Goal: Information Seeking & Learning: Learn about a topic

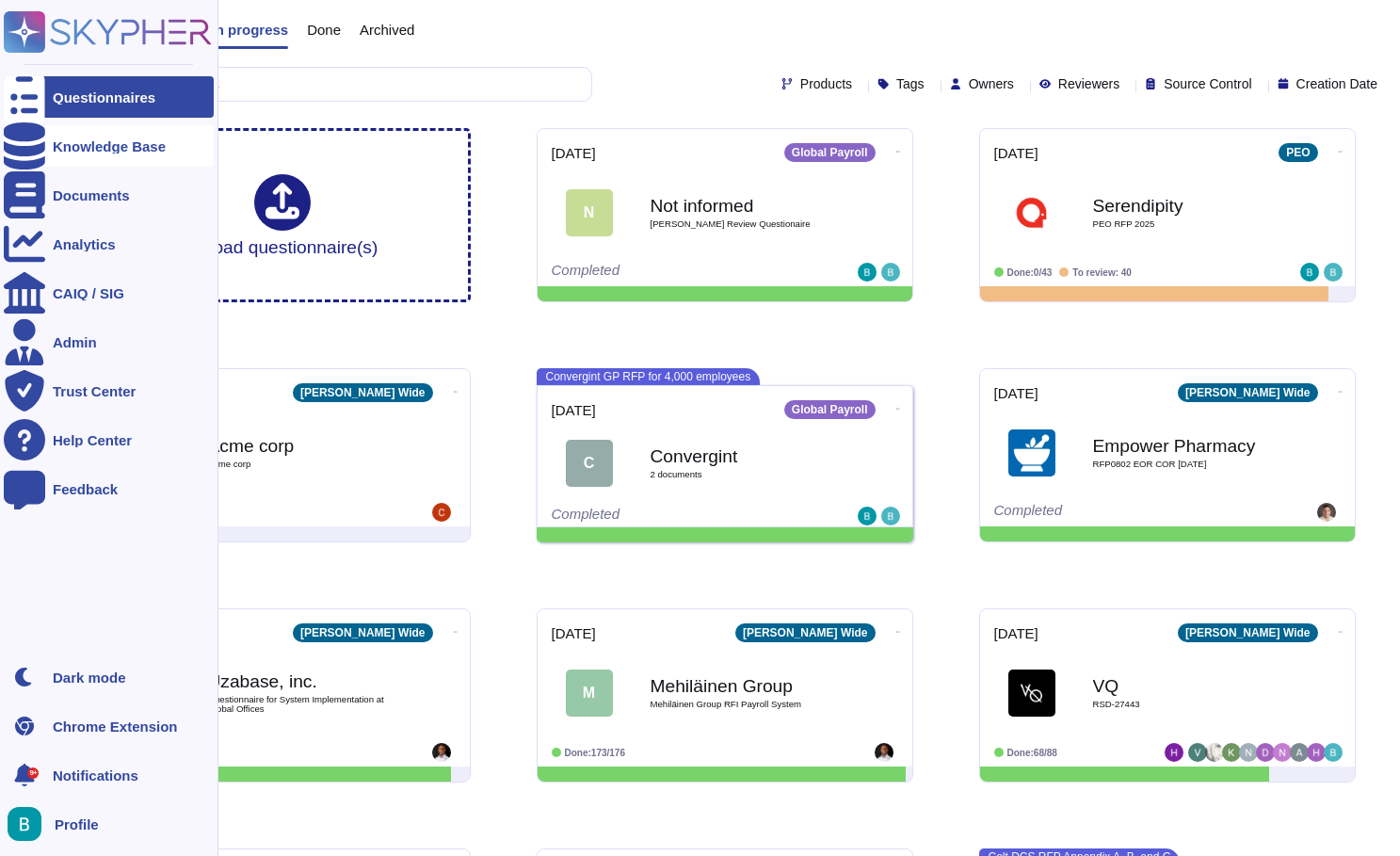
click at [87, 140] on div "Knowledge Base" at bounding box center [109, 146] width 113 height 14
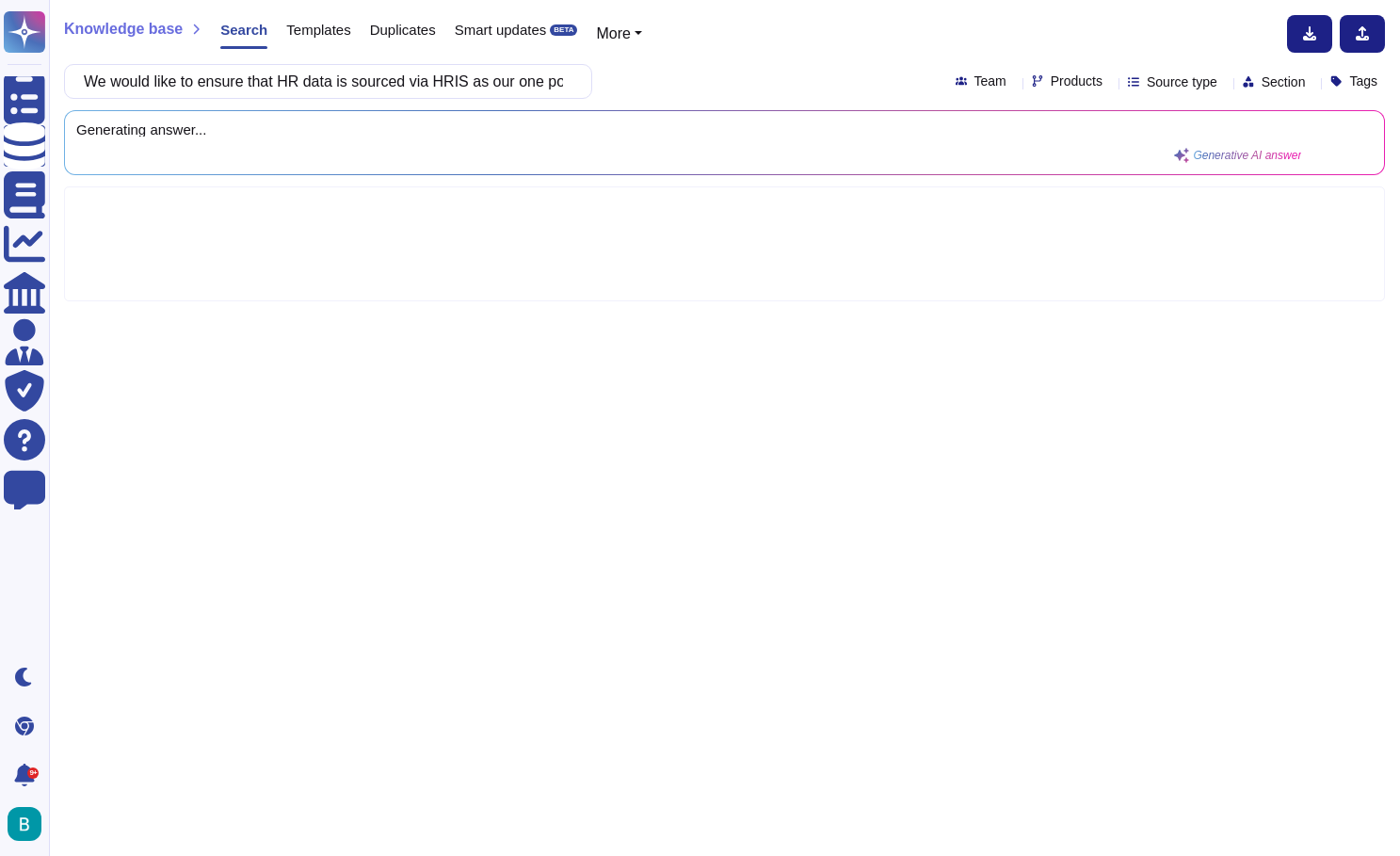
scroll to position [0, 987]
click at [795, 53] on div "Knowledge base Search Templates Duplicates Smart updates BETA More We would lik…" at bounding box center [725, 428] width 1351 height 856
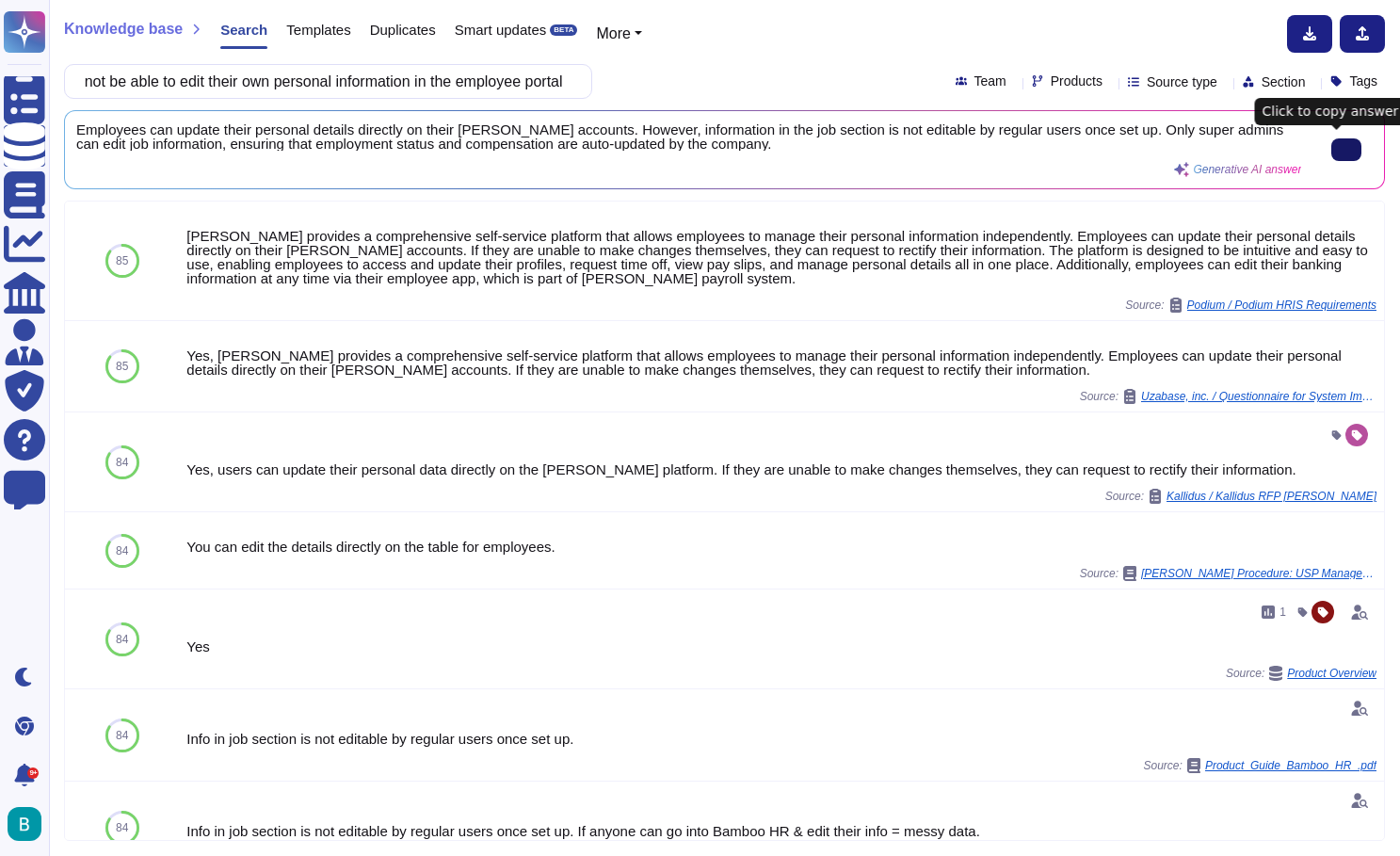
click at [1340, 139] on button at bounding box center [1346, 150] width 31 height 23
click at [529, 78] on input "We would like to ensure that HR data is sourced via HRIS as our one point of tr…" at bounding box center [324, 81] width 498 height 33
paste input "Can you support Fender SSO access for non-employee roles [PERSON_NAME] / approv…"
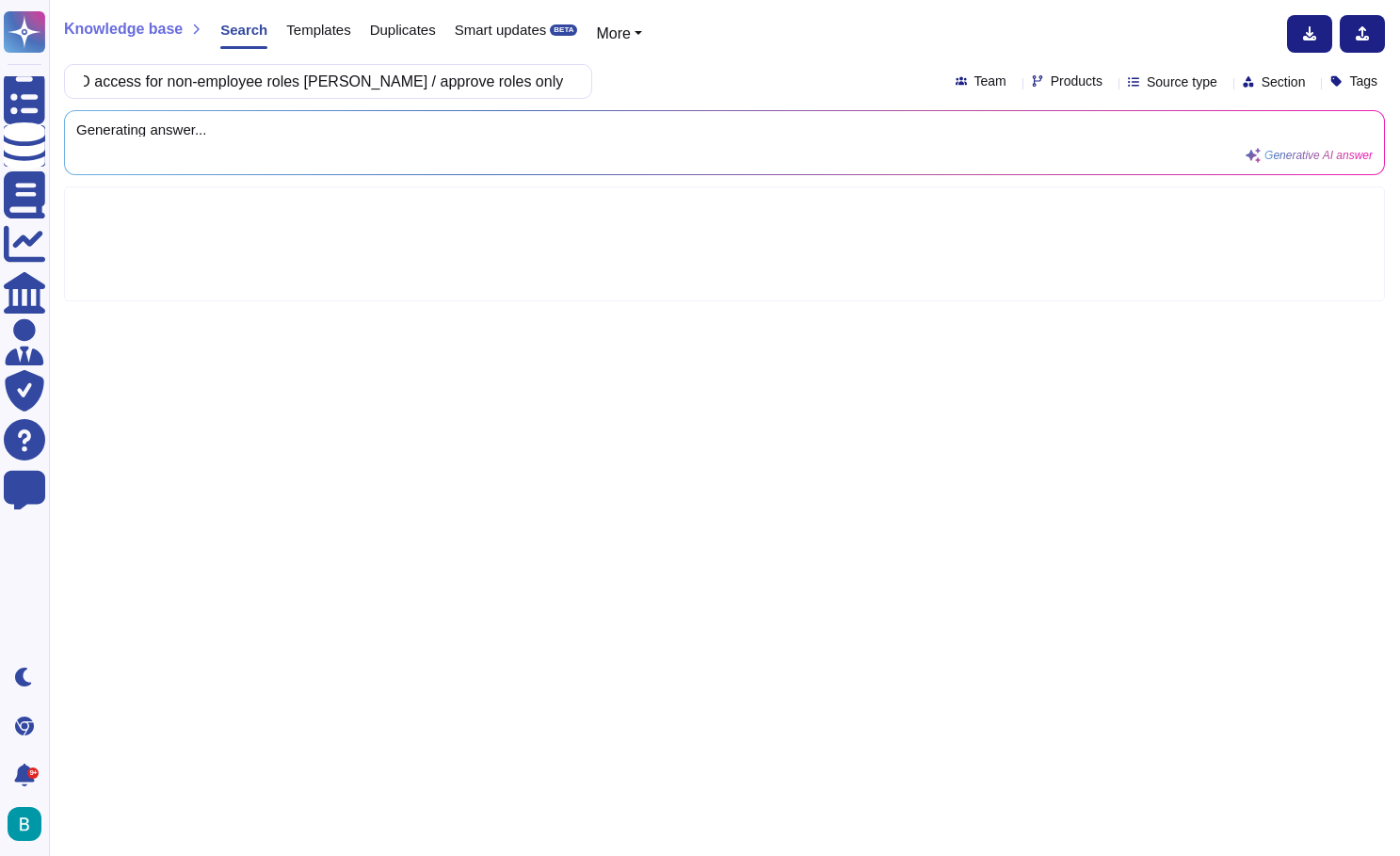
click at [691, 73] on div "Can you support Fender SSO access for non-employee roles [PERSON_NAME] / approv…" at bounding box center [724, 81] width 1320 height 34
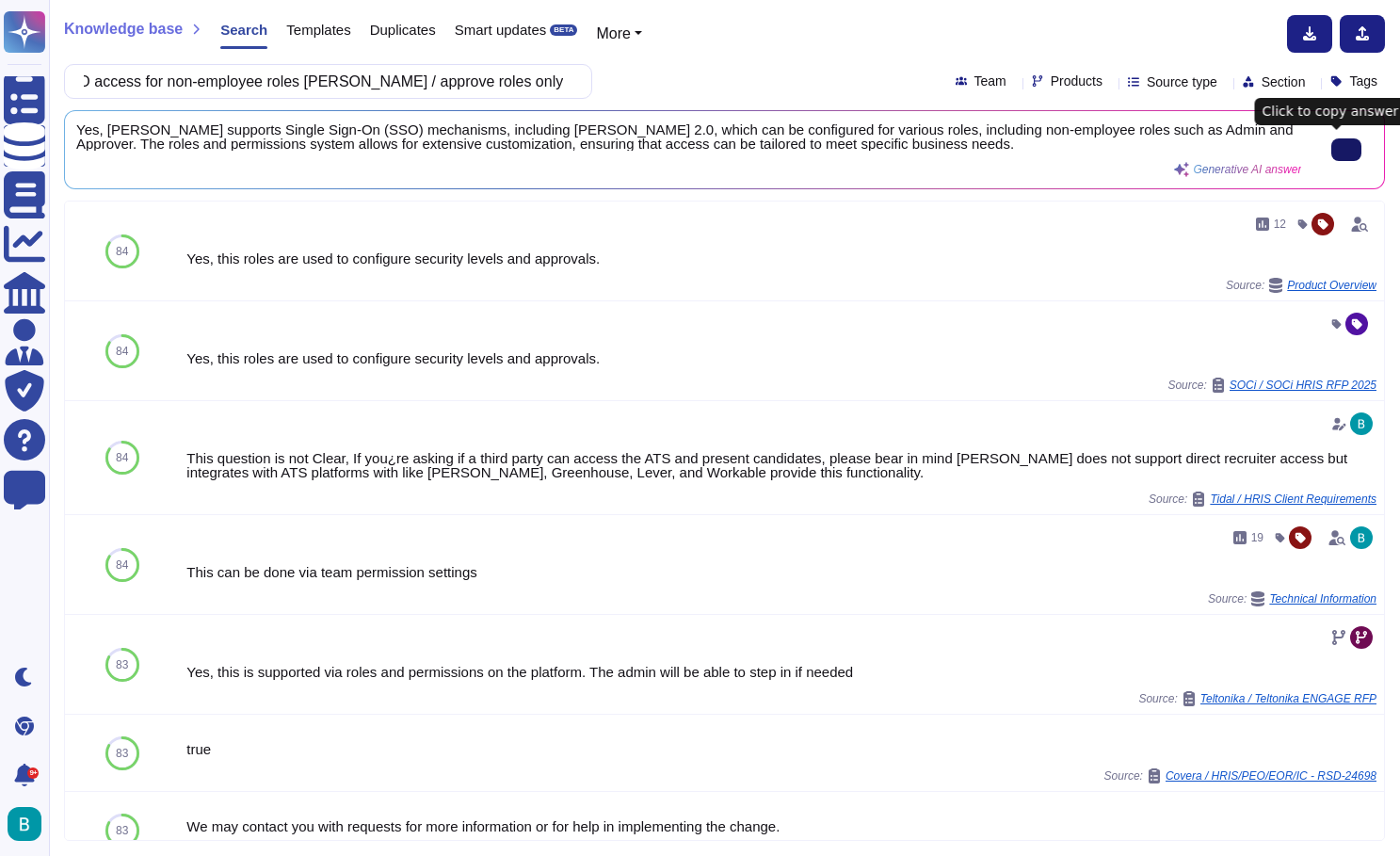
click at [1346, 150] on icon at bounding box center [1346, 150] width 0 height 0
click at [478, 93] on input "Can you support Fender SSO access for non-employee roles [PERSON_NAME] / approv…" at bounding box center [324, 81] width 498 height 33
paste input "What browser compatibility to do support and notice given on unsupported versio…"
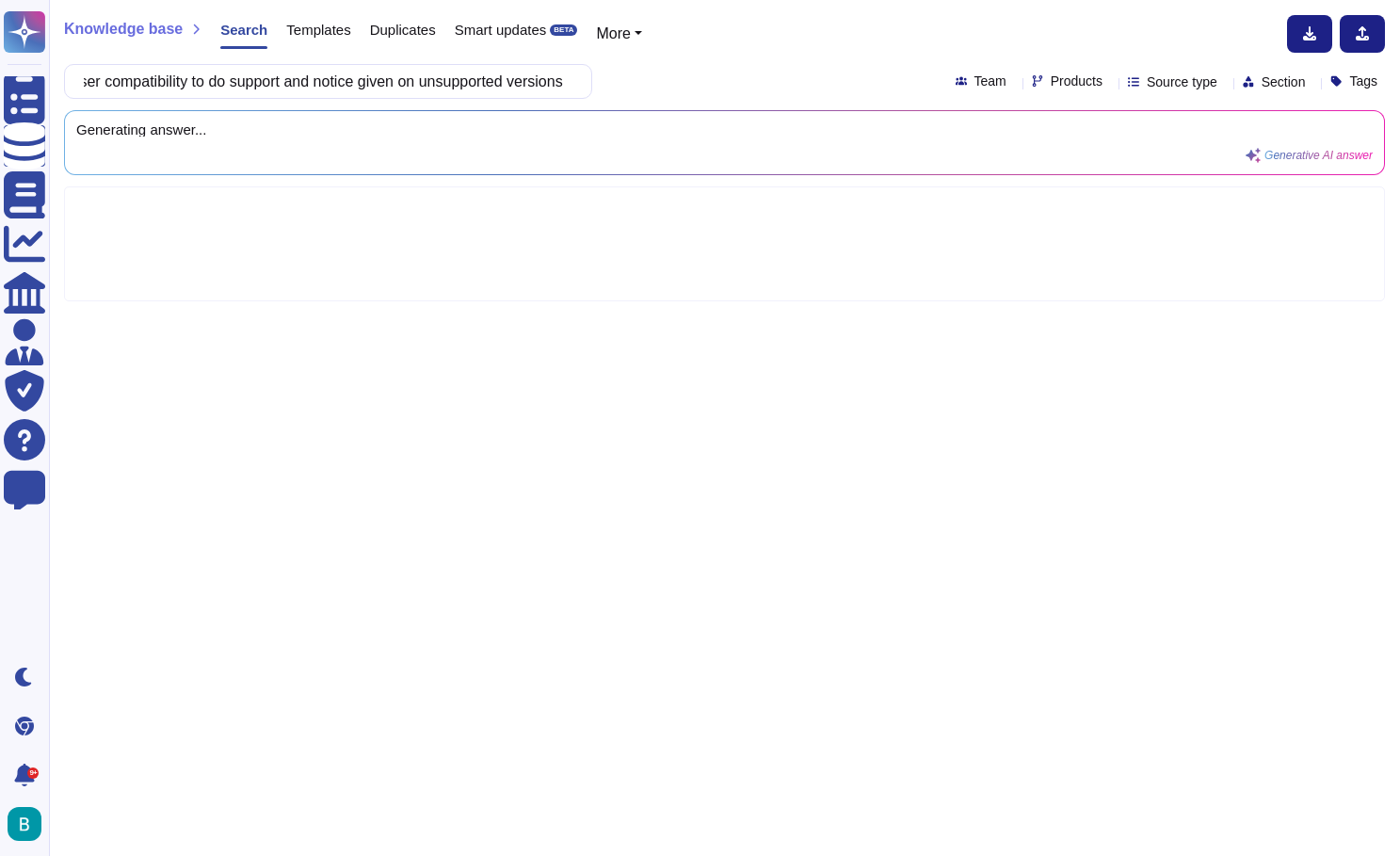
click at [673, 56] on div "Knowledge base Search Templates Duplicates Smart updates BETA More What browser…" at bounding box center [725, 428] width 1351 height 856
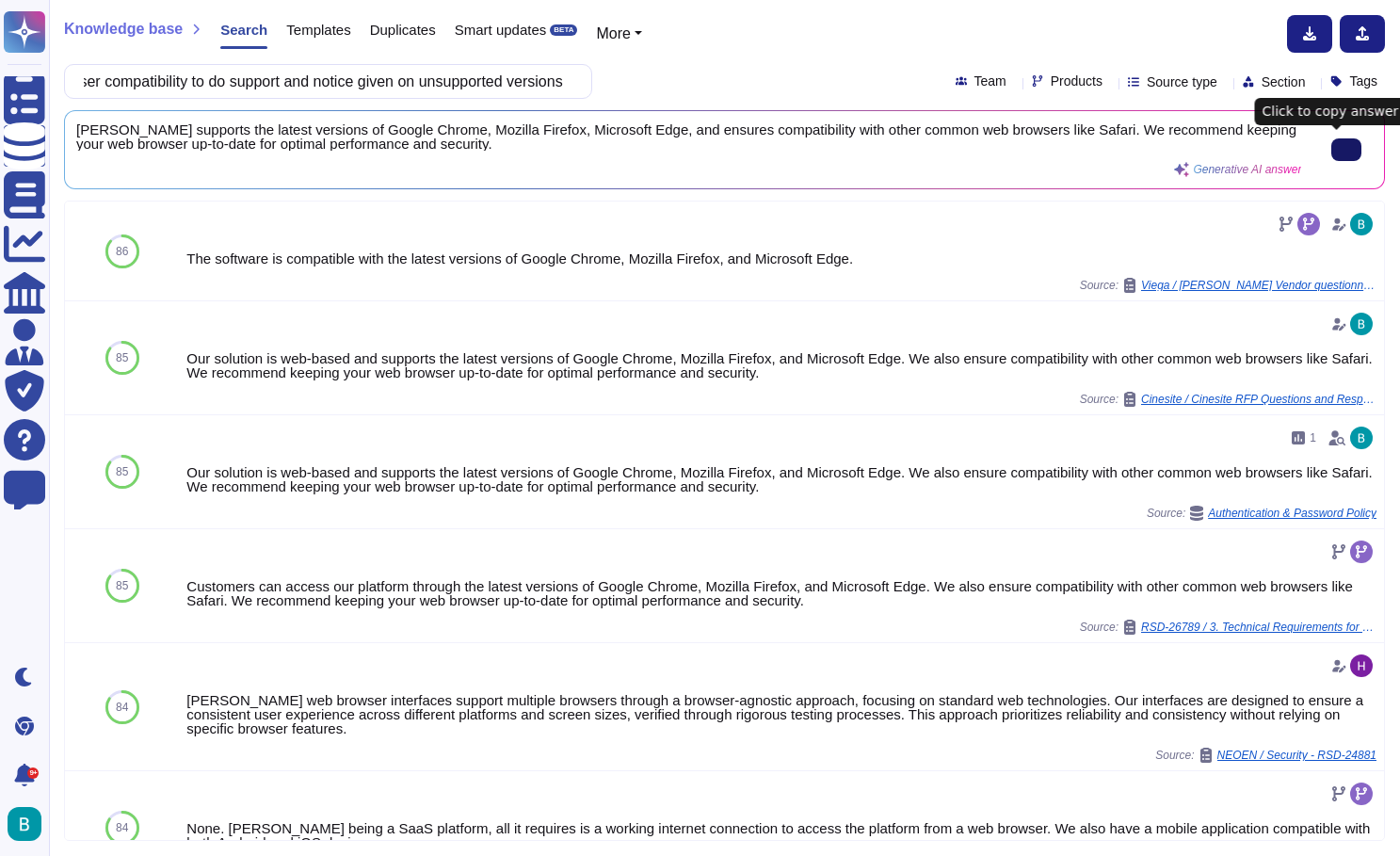
click at [1348, 149] on button at bounding box center [1346, 150] width 31 height 23
click at [522, 80] on input "What browser compatibility to do support and notice given on unsupported versio…" at bounding box center [324, 81] width 498 height 33
paste input "Can we password protect a document at the point of download, so it is never unp…"
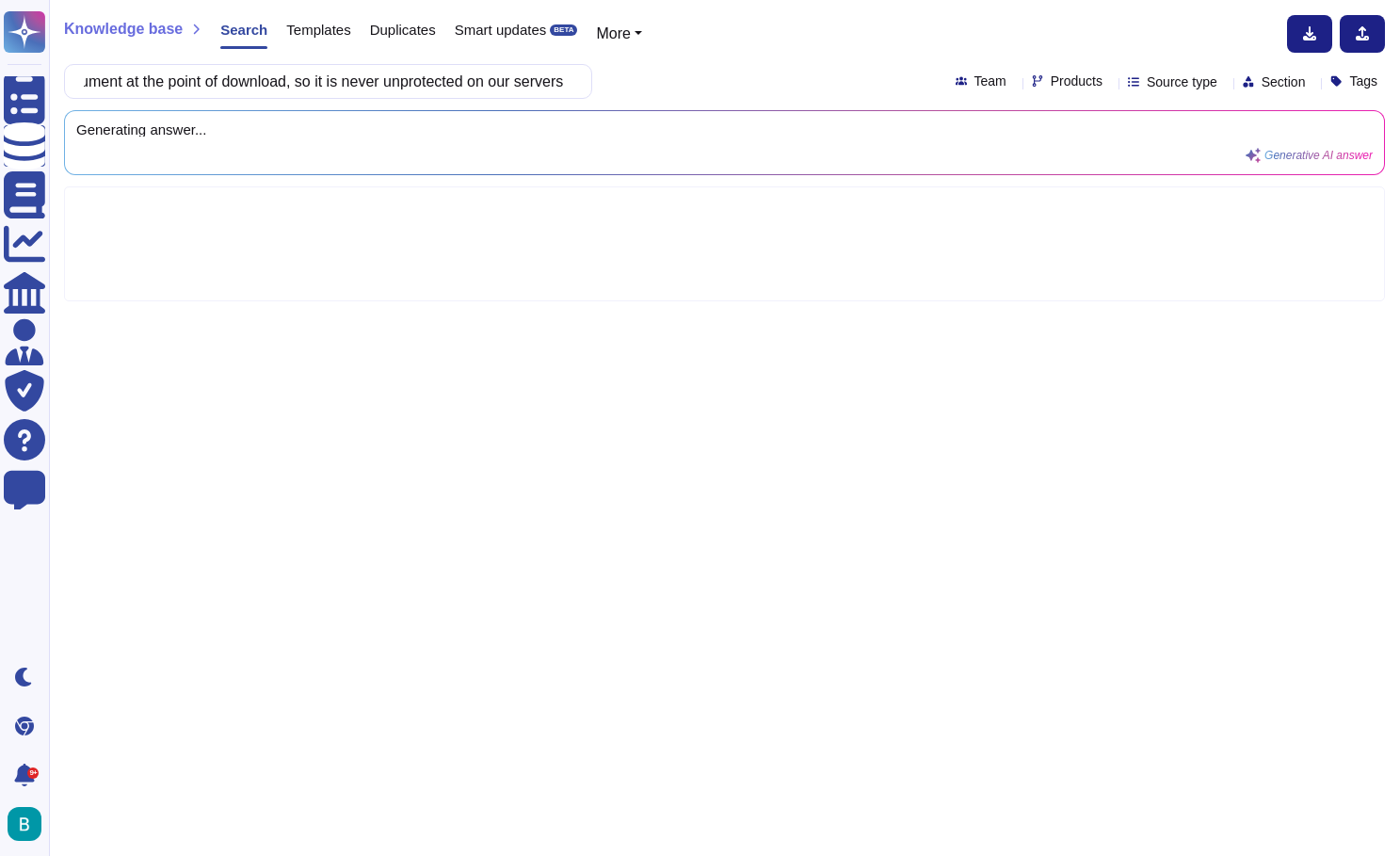
click at [696, 85] on div "Can we password protect a document at the point of download, so it is never unp…" at bounding box center [724, 81] width 1320 height 34
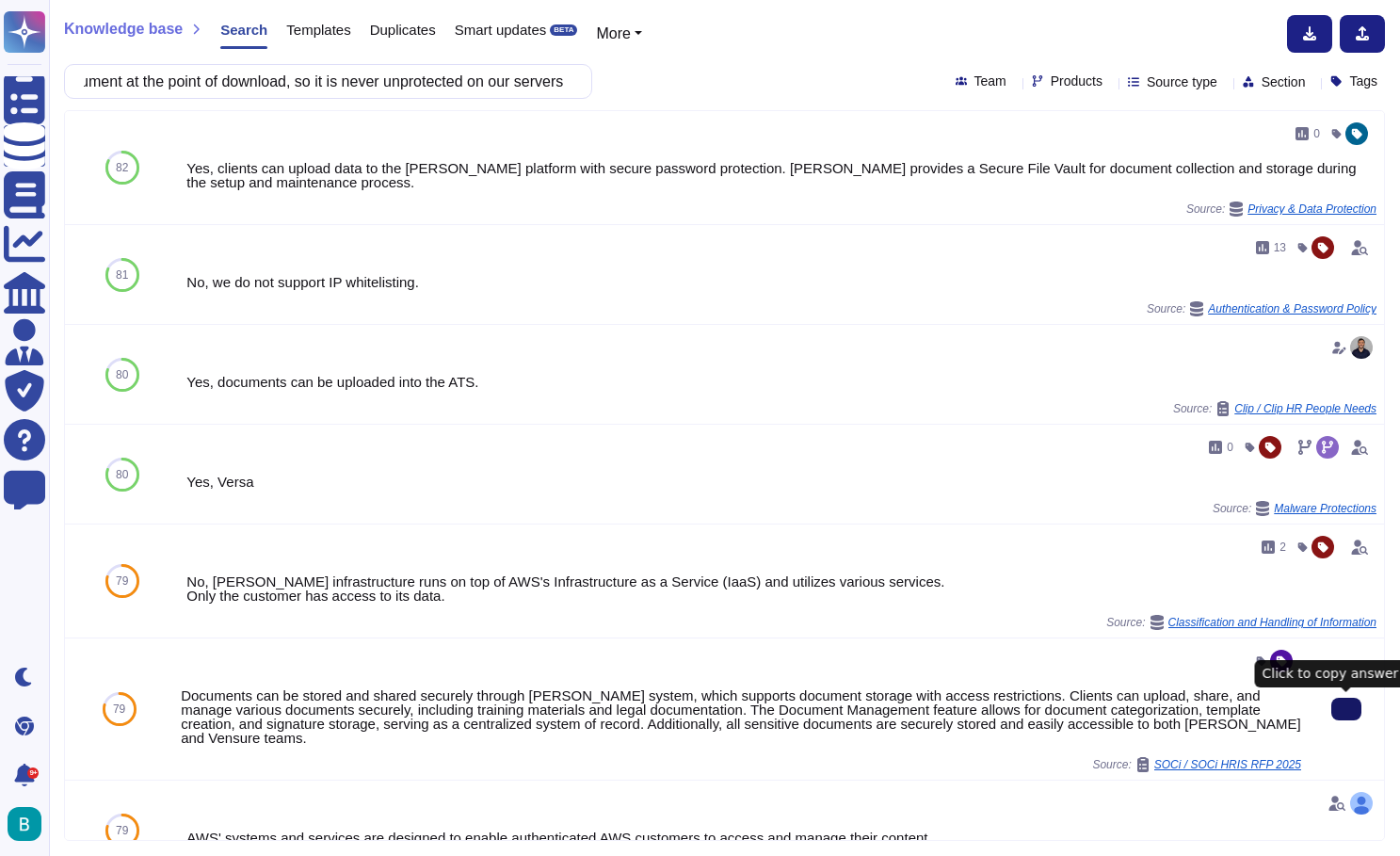
click at [1346, 709] on icon at bounding box center [1346, 709] width 0 height 0
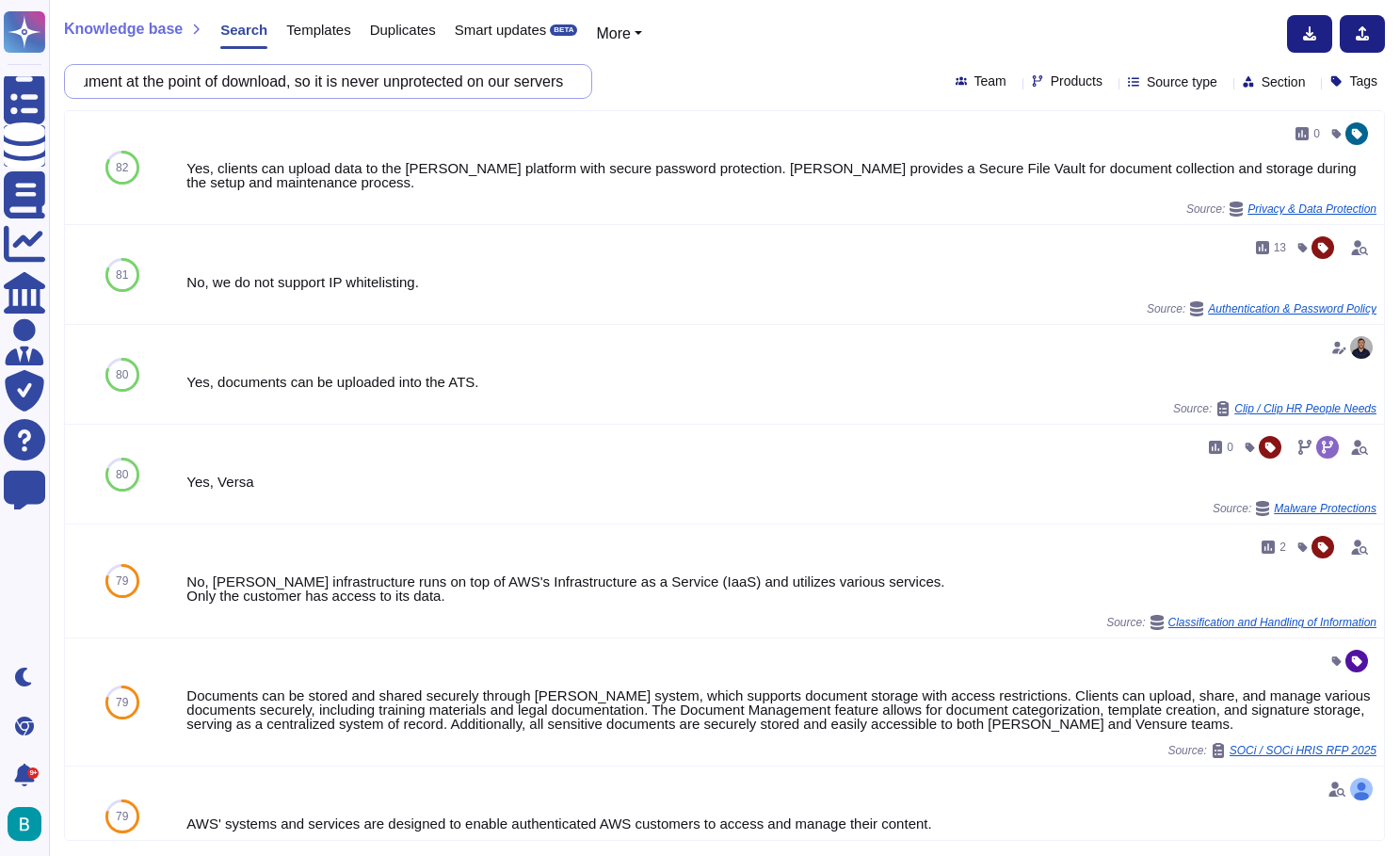
click at [511, 85] on input "Can we password protect a document at the point of download, so it is never unp…" at bounding box center [324, 81] width 498 height 33
paste input "Data Protection Officer support or documentation"
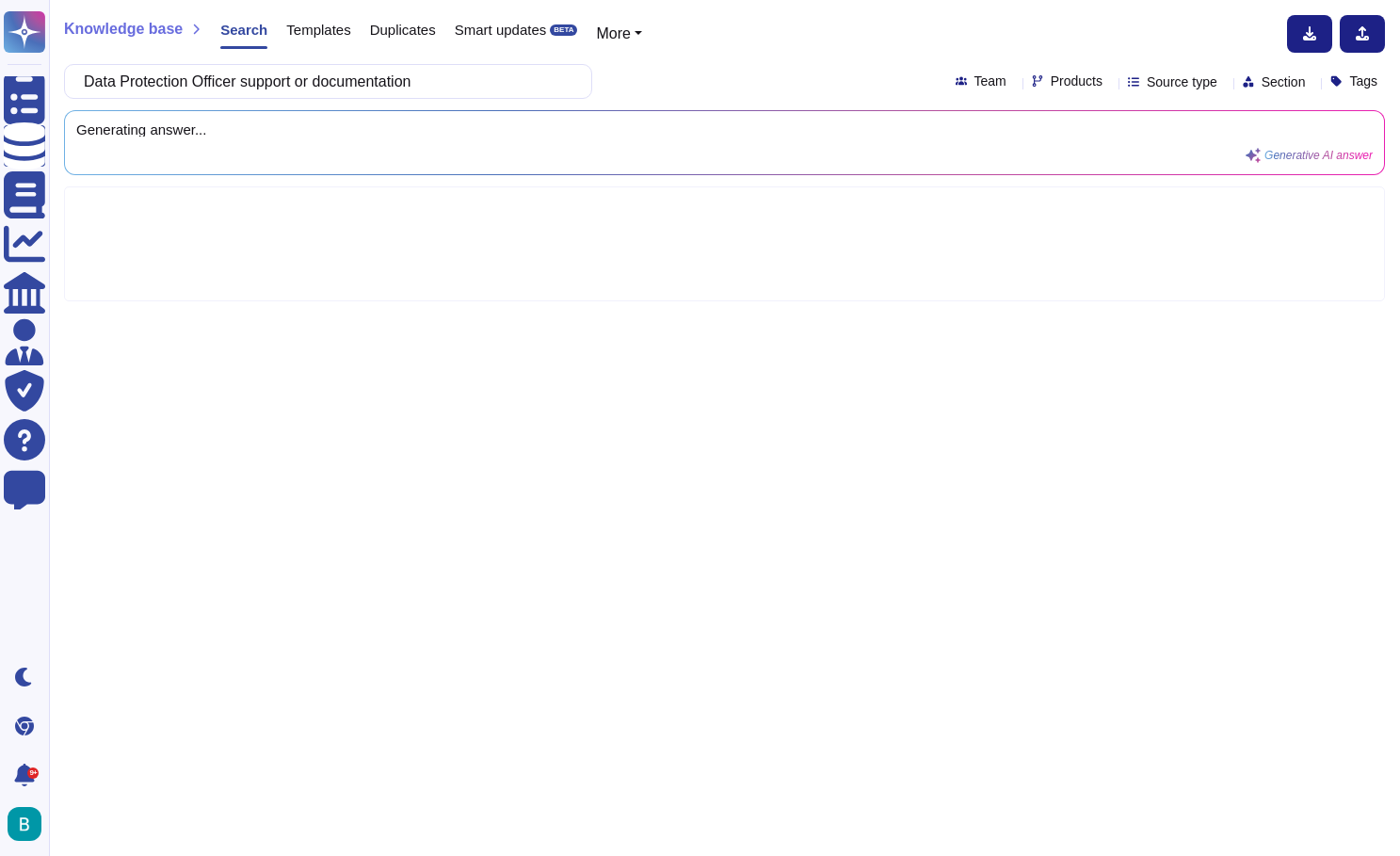
click at [722, 116] on div "Generating answer... Generative AI answer" at bounding box center [724, 143] width 1318 height 63
click at [737, 86] on div "Data Protection Officer support or documentation Team Products Source type Sect…" at bounding box center [724, 81] width 1320 height 34
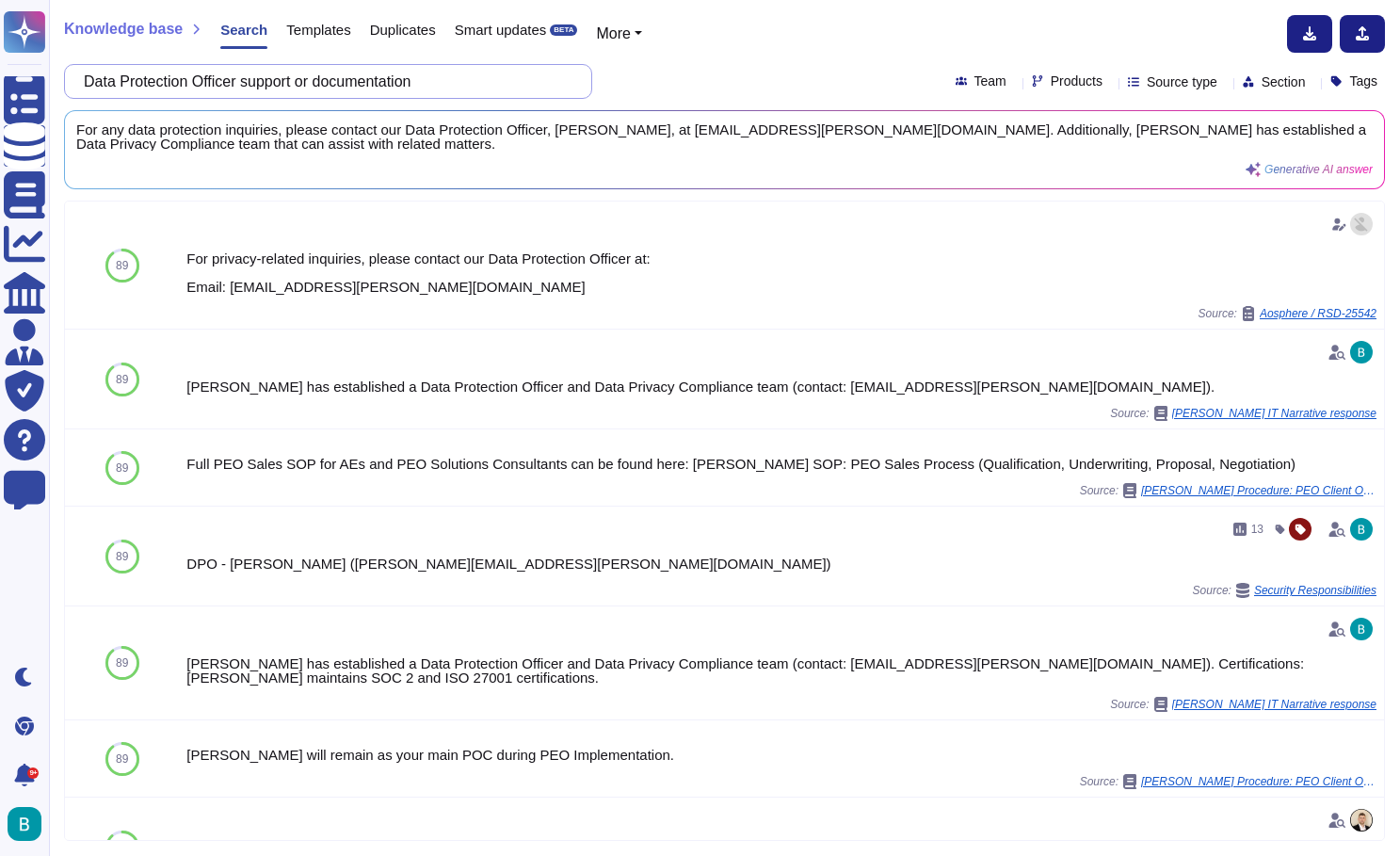
click at [286, 81] on input "Data Protection Officer support or documentation" at bounding box center [324, 81] width 498 height 33
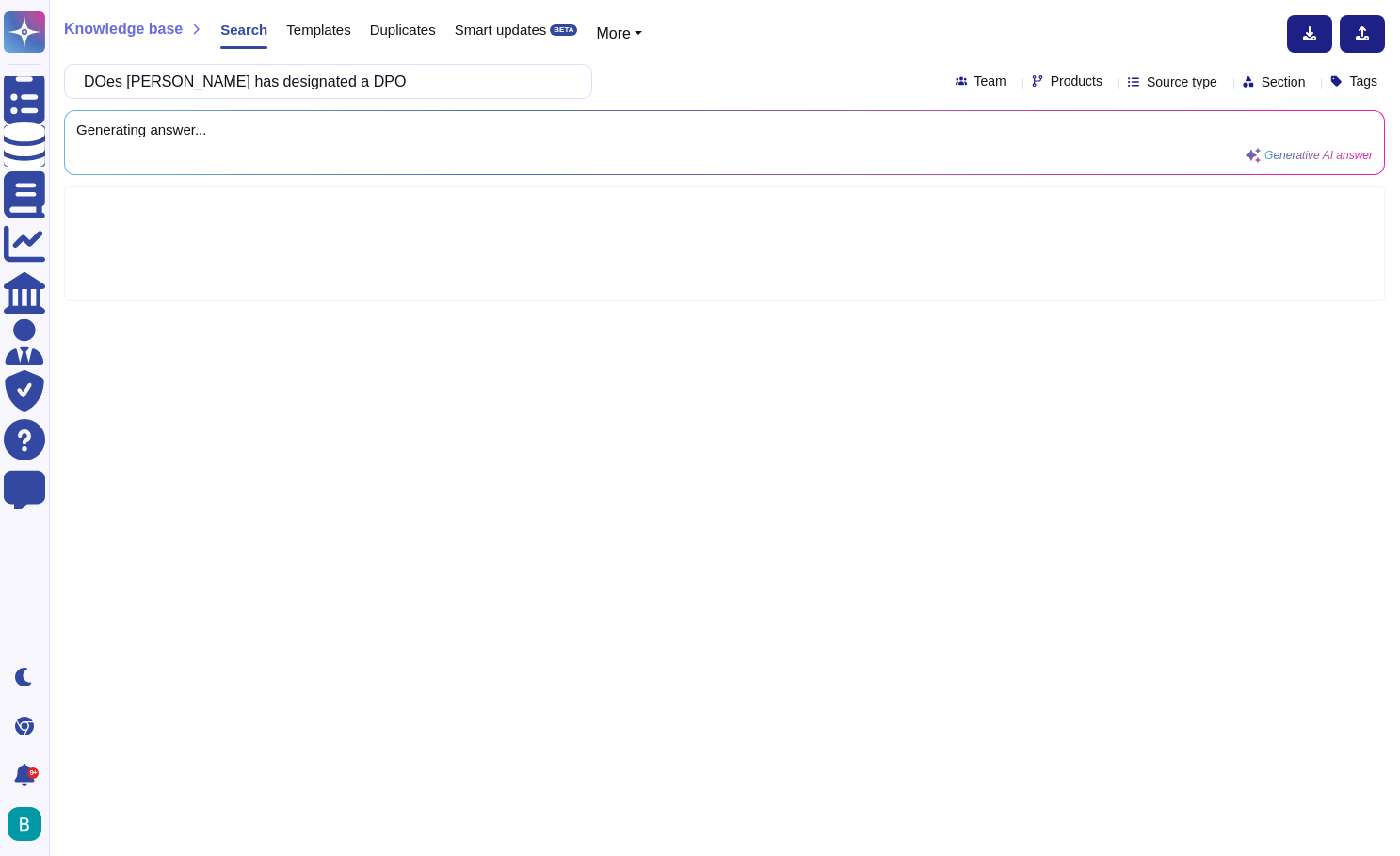
click at [618, 102] on div "Knowledge base Search Templates Duplicates Smart updates BETA More DOes [PERSON…" at bounding box center [725, 428] width 1351 height 856
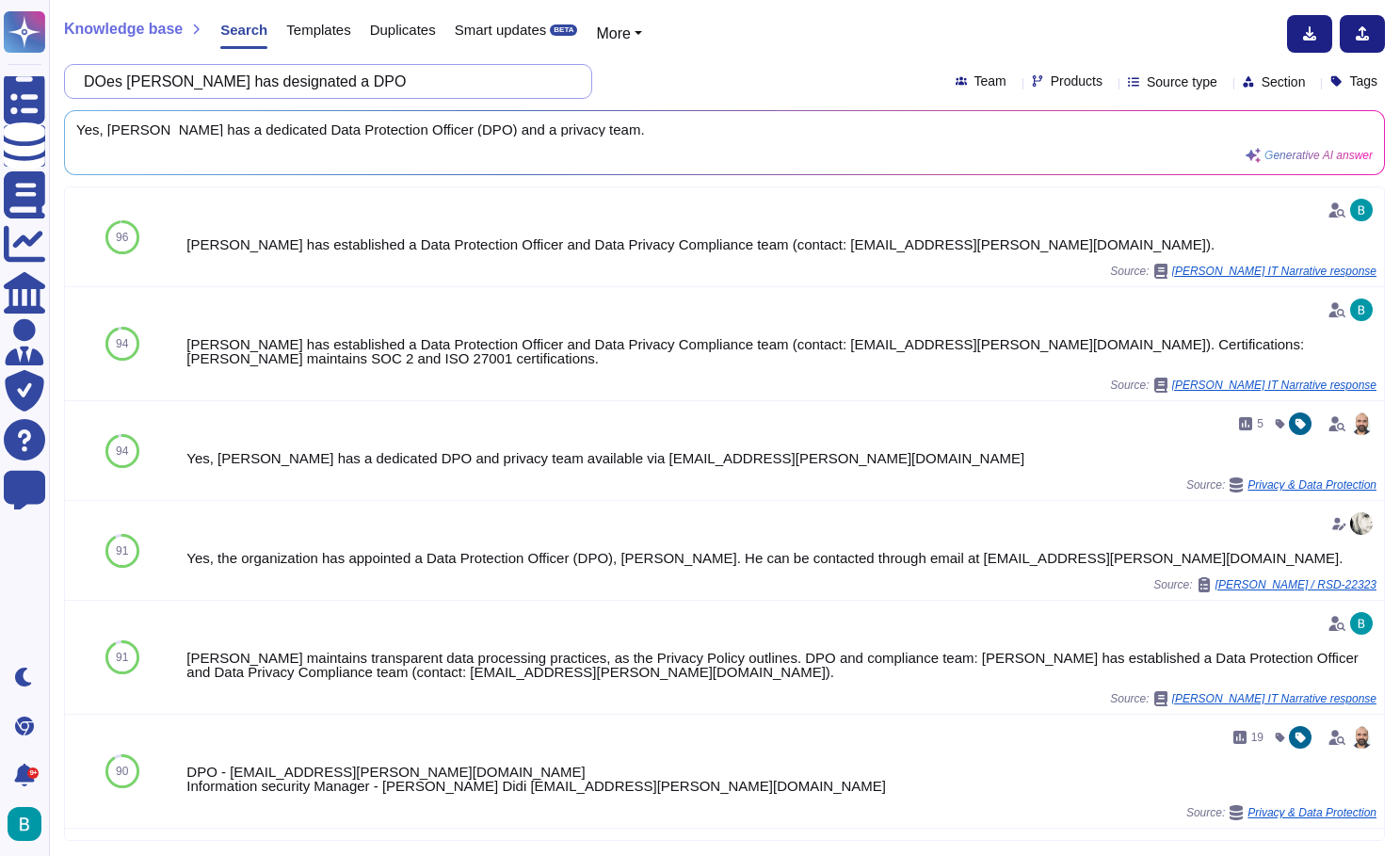
click at [266, 86] on input "DOes [PERSON_NAME] has designated a DPO" at bounding box center [324, 81] width 498 height 33
paste input "Compliant with local collective labour agreements (CLAs)"
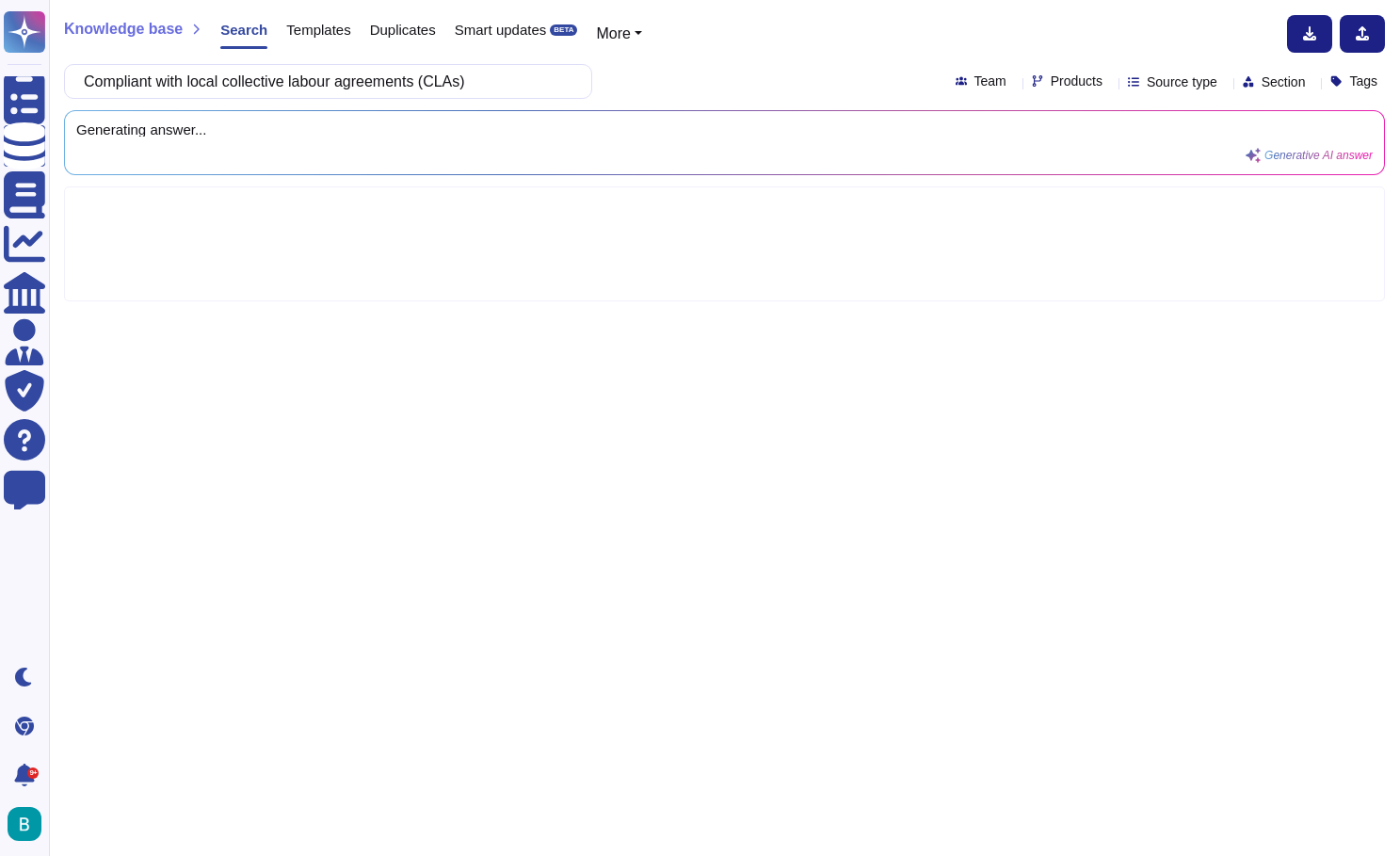
click at [663, 90] on div "Compliant with local collective labour agreements (CLAs) Team Products Source t…" at bounding box center [724, 81] width 1320 height 34
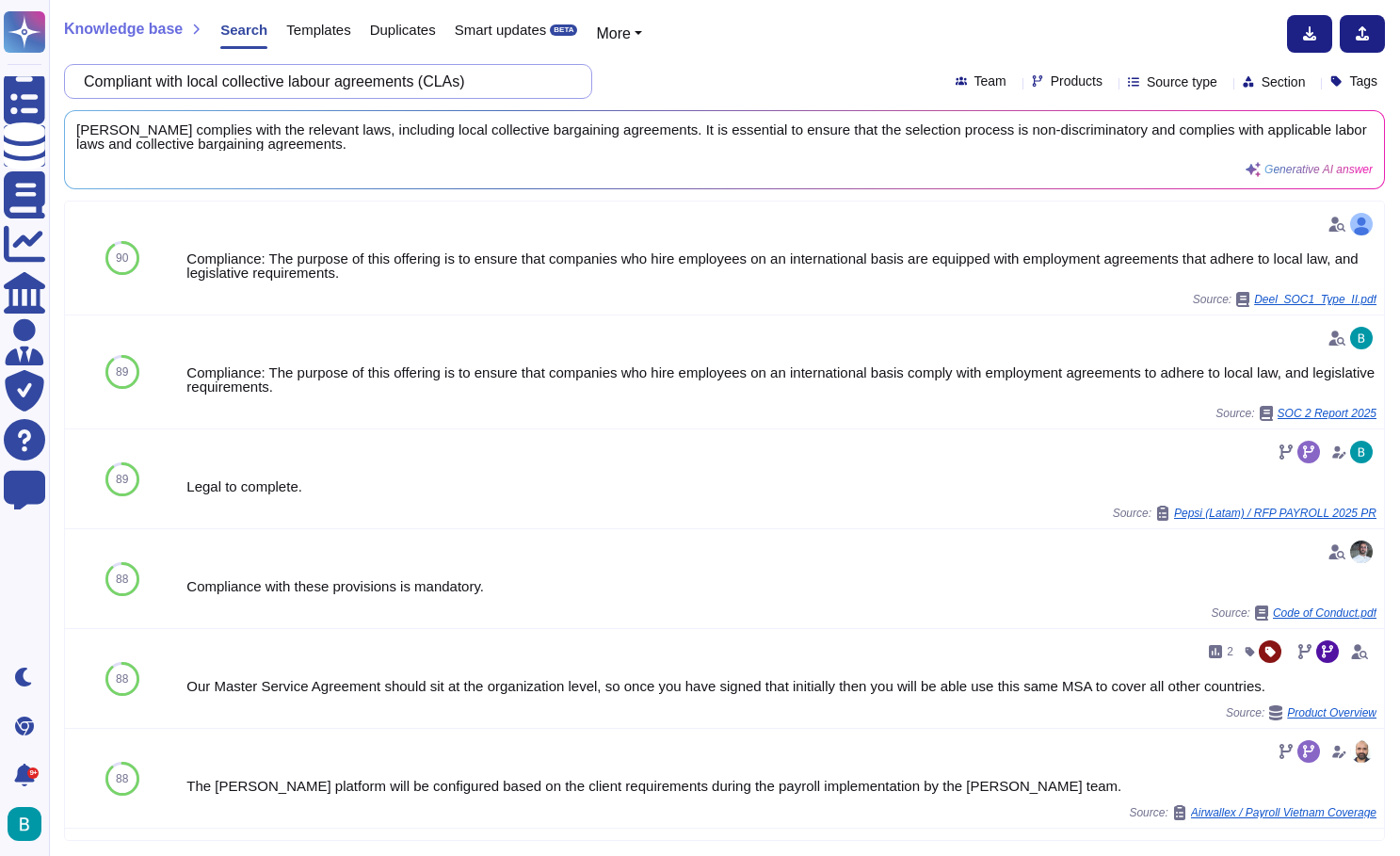
click at [488, 89] on input "Compliant with local collective labour agreements (CLAs)" at bounding box center [324, 81] width 498 height 33
paste input "Automatic updates for legislative changes"
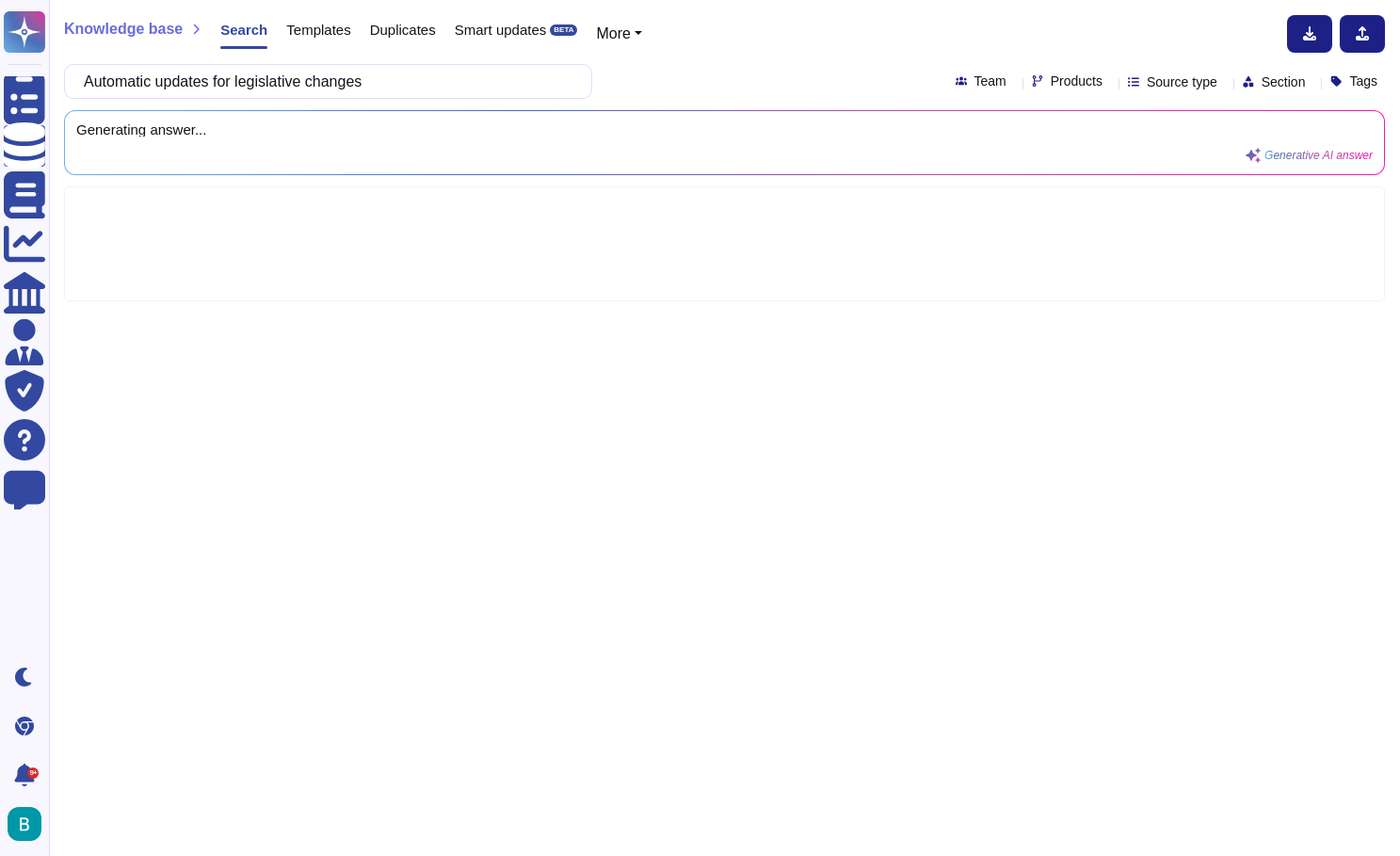
click at [729, 99] on div "Knowledge base Search Templates Duplicates Smart updates BETA More Automatic up…" at bounding box center [725, 428] width 1351 height 856
click at [96, 82] on input "Automatic updates for legislative changes" at bounding box center [324, 81] width 498 height 33
click at [749, 65] on div "How does [PERSON_NAME] manages Automatic updates for legislative changes Team P…" at bounding box center [724, 81] width 1320 height 34
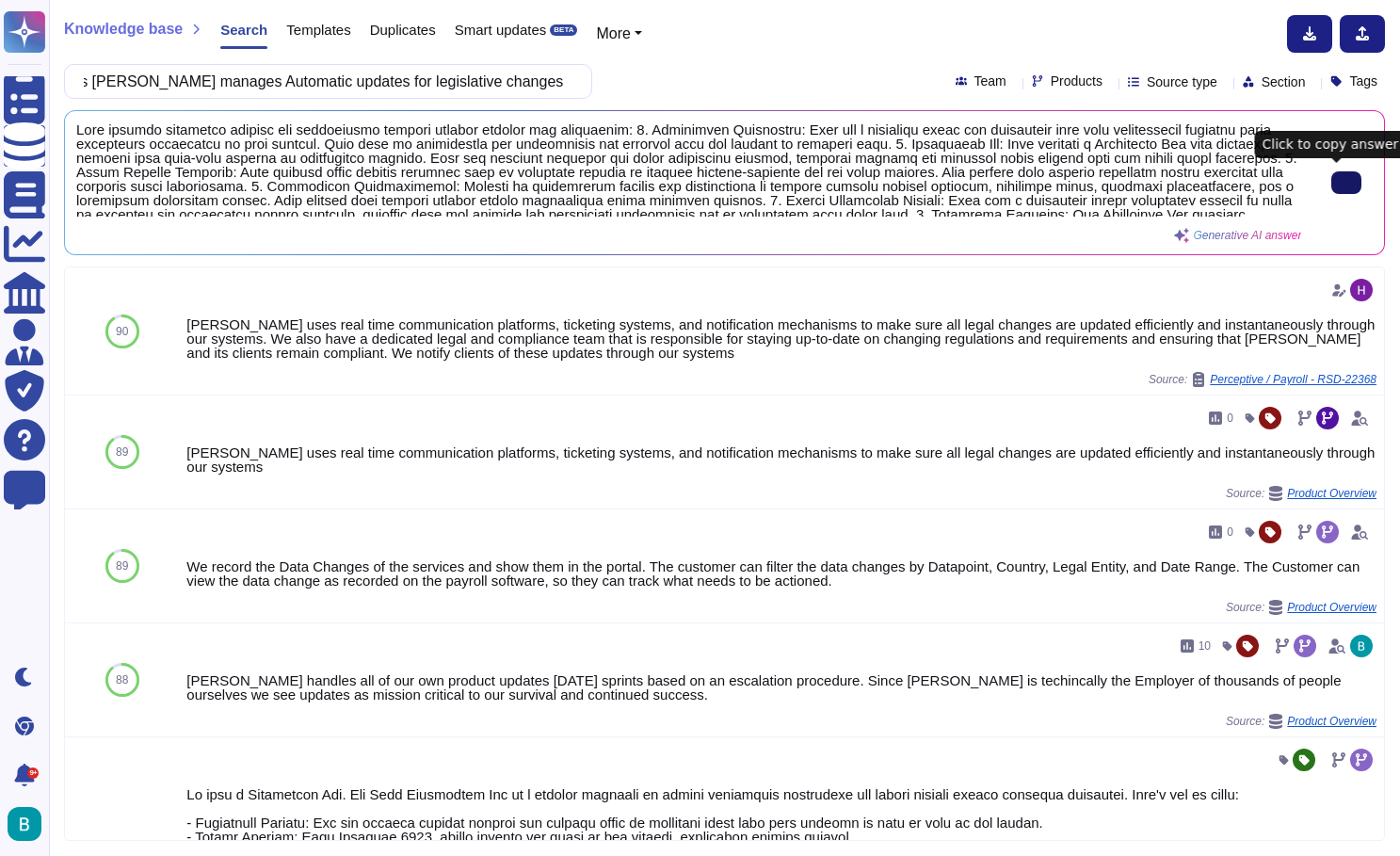
click at [1343, 194] on button at bounding box center [1346, 182] width 31 height 23
click at [525, 93] on input "How does [PERSON_NAME] manages Automatic updates for legislative changes" at bounding box center [324, 81] width 498 height 33
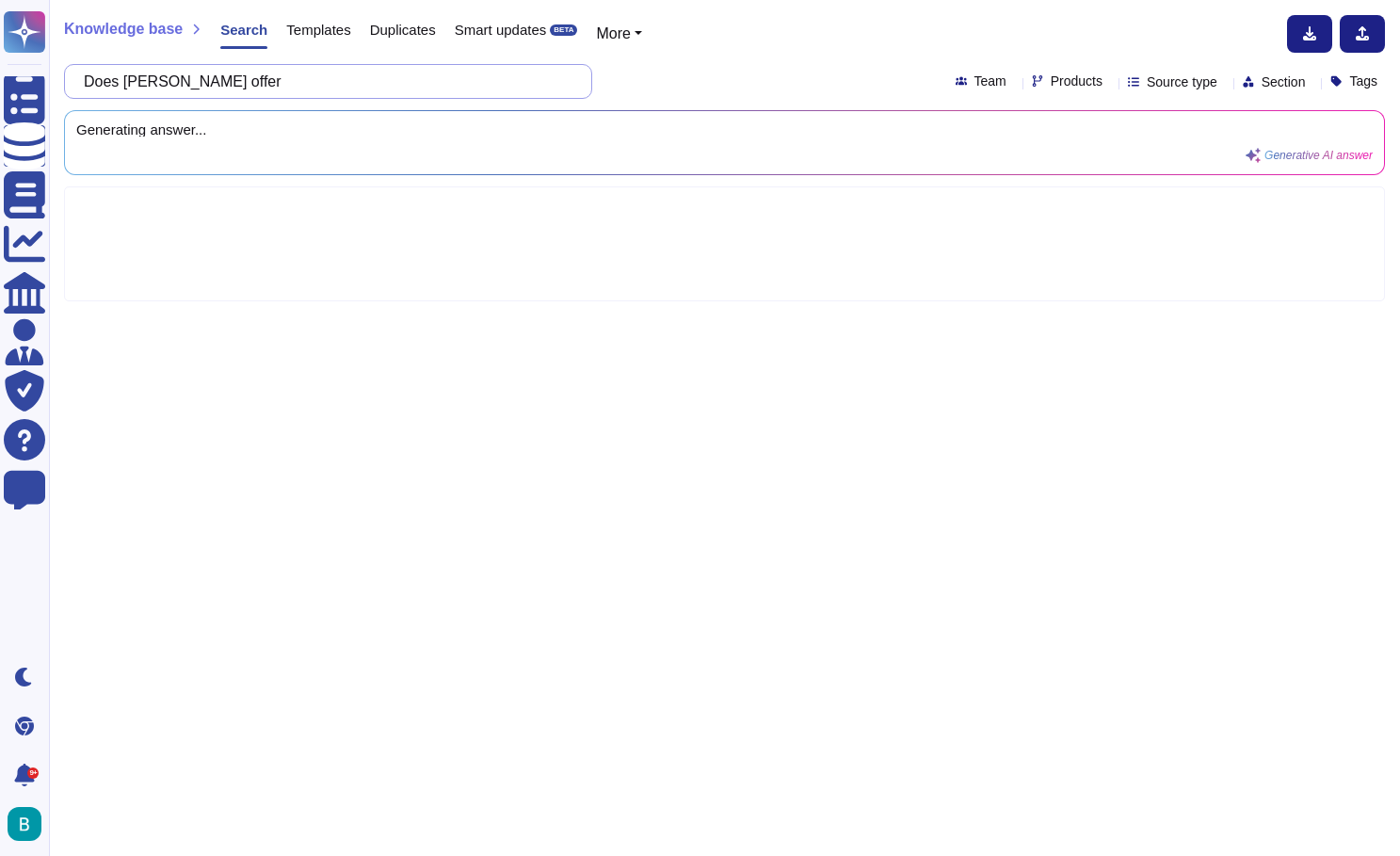
paste input "Localised tax, reporting, and regulatory support per country"
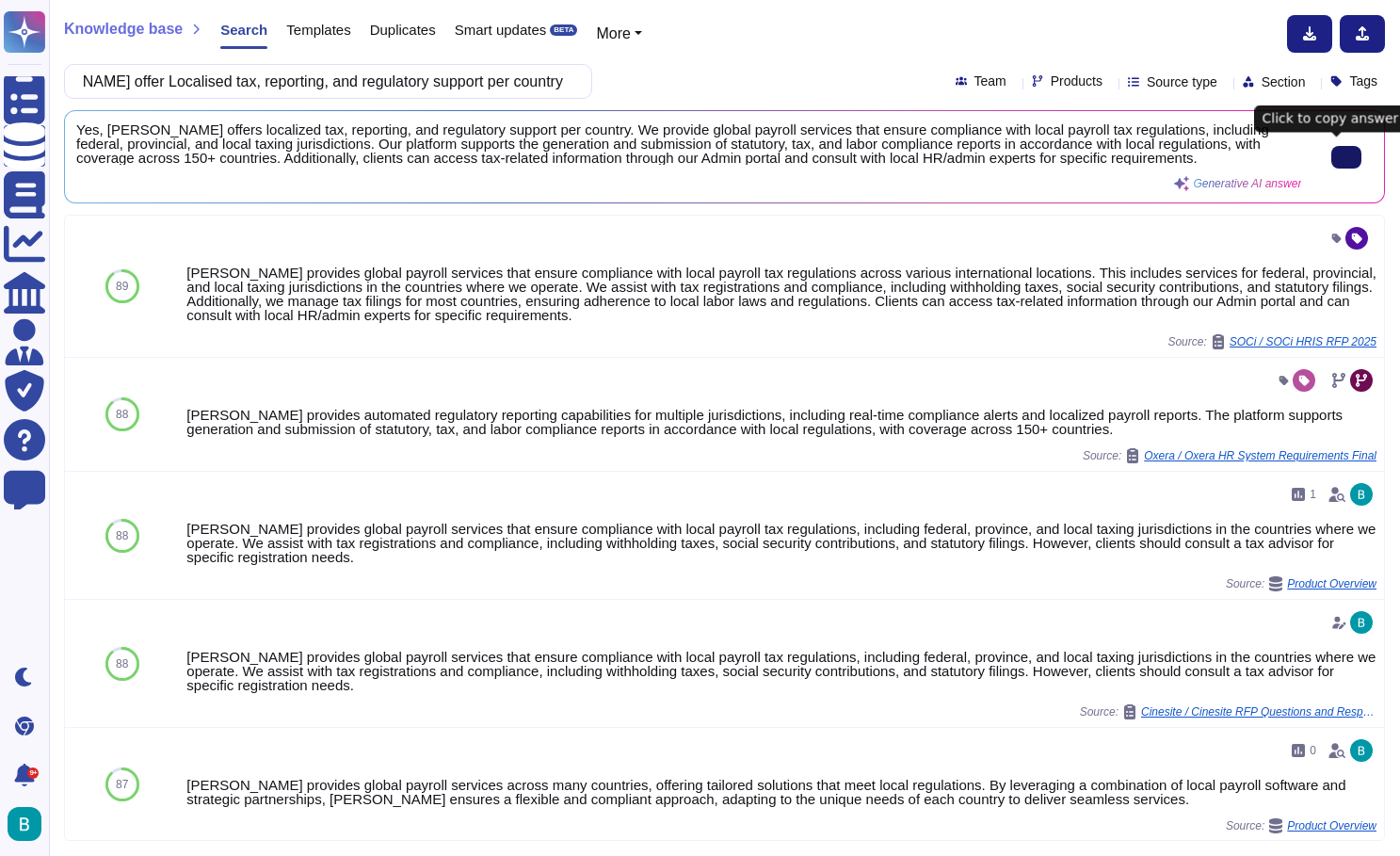
type input "Does [PERSON_NAME] offer Localised tax, reporting, and regulatory support per c…"
click at [1336, 168] on button at bounding box center [1346, 157] width 31 height 23
click at [597, 87] on div "Does [PERSON_NAME] offer Localised tax, reporting, and regulatory support per c…" at bounding box center [724, 81] width 1320 height 34
click at [525, 86] on input "Does [PERSON_NAME] offer Localised tax, reporting, and regulatory support per c…" at bounding box center [324, 81] width 498 height 33
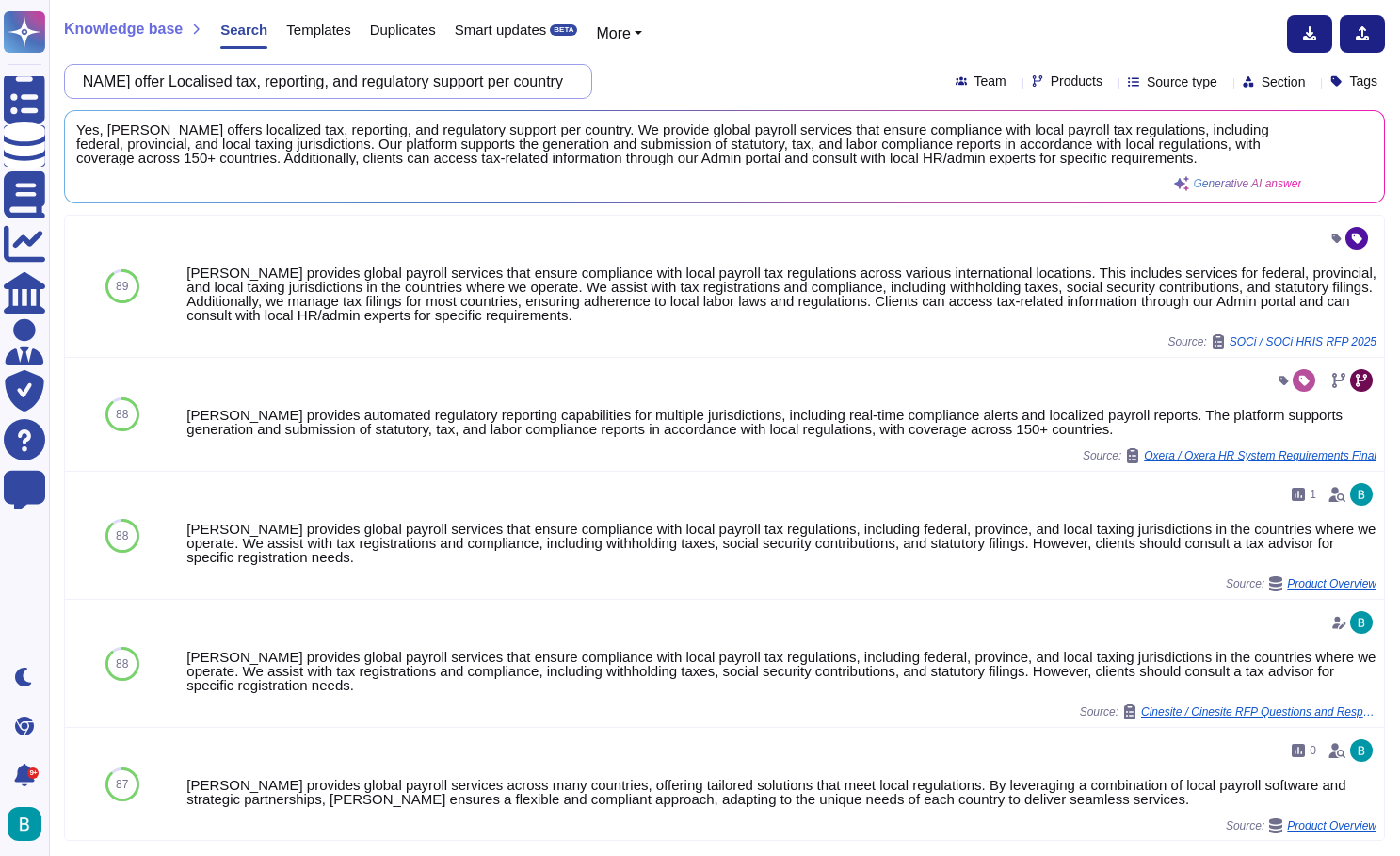
click at [525, 86] on input "Does [PERSON_NAME] offer Localised tax, reporting, and regulatory support per c…" at bounding box center [324, 81] width 498 height 33
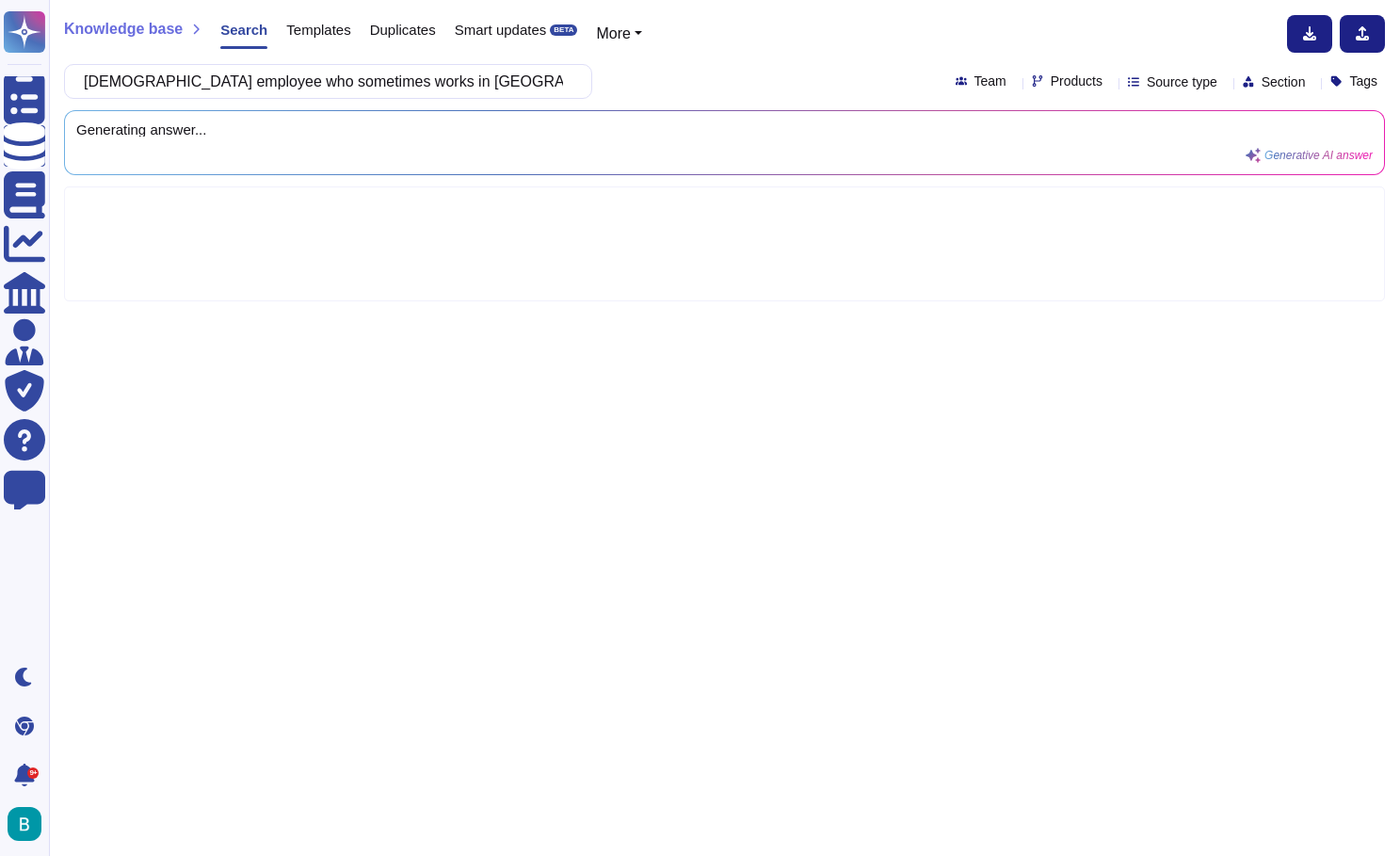
scroll to position [0, 94]
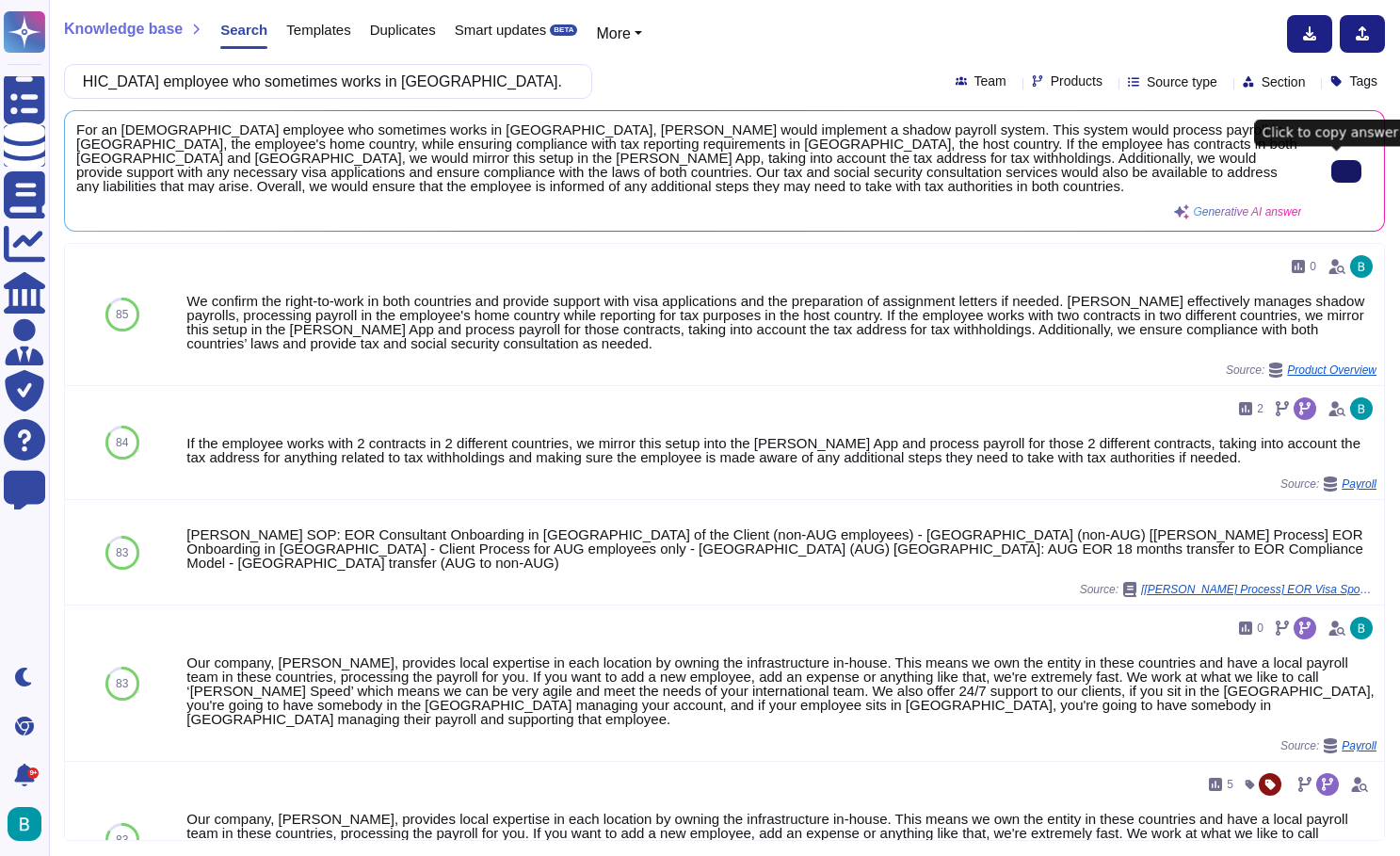
click at [1346, 171] on icon at bounding box center [1346, 171] width 0 height 0
